Goal: Information Seeking & Learning: Learn about a topic

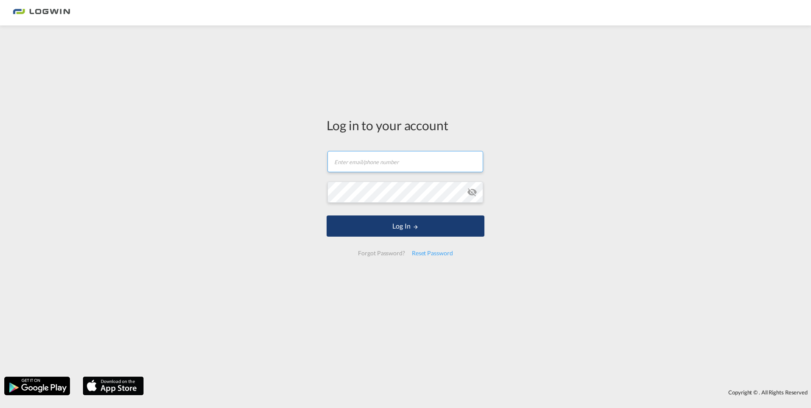
type input "[PERSON_NAME][EMAIL_ADDRESS][DOMAIN_NAME]"
click at [398, 225] on button "Log In" at bounding box center [405, 225] width 158 height 21
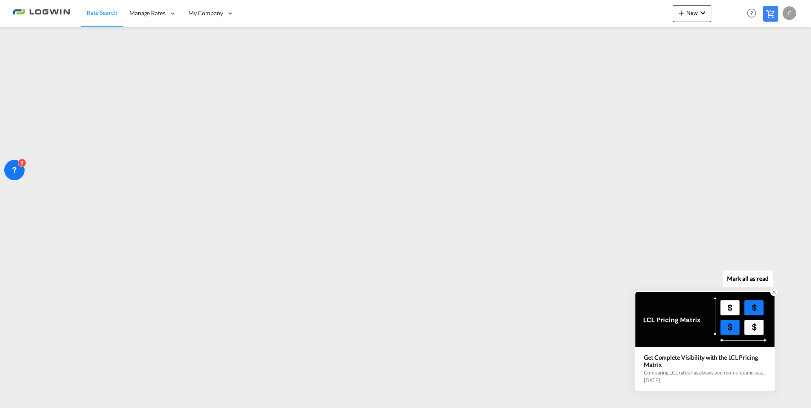
click at [775, 292] on icon at bounding box center [774, 292] width 6 height 6
